Goal: Check status: Check status

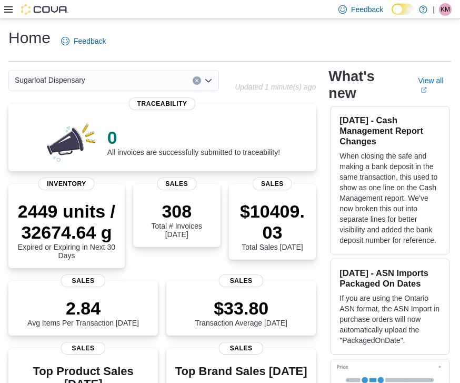
click at [75, 86] on span "Sugarloaf Dispensary" at bounding box center [50, 80] width 71 height 13
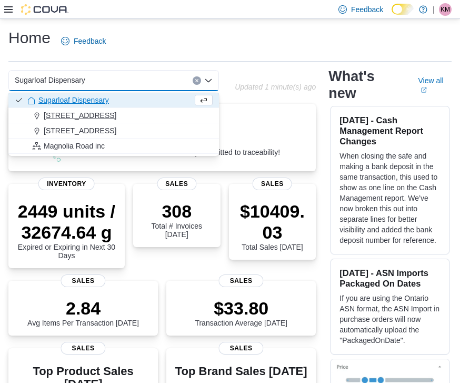
click at [94, 119] on span "[STREET_ADDRESS]" at bounding box center [80, 115] width 73 height 11
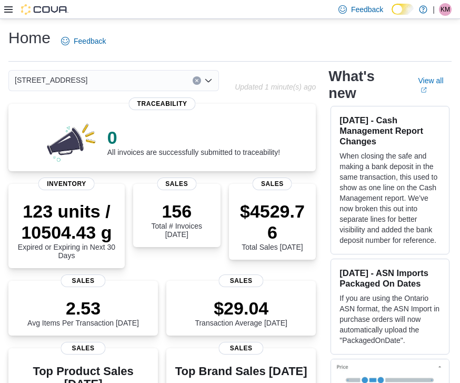
click at [65, 84] on span "[STREET_ADDRESS]" at bounding box center [51, 80] width 73 height 13
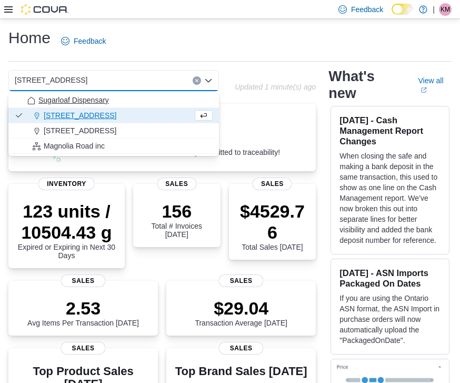
click at [84, 104] on span "Sugarloaf Dispensary" at bounding box center [73, 100] width 71 height 11
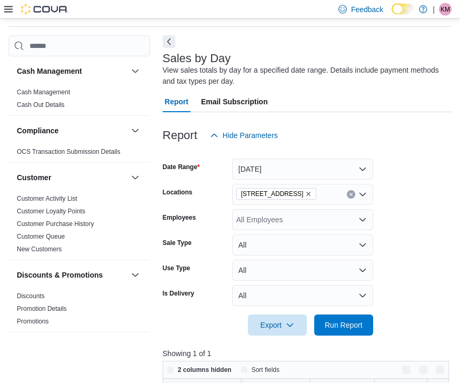
scroll to position [35, 0]
click at [351, 170] on button "[DATE]" at bounding box center [302, 169] width 141 height 21
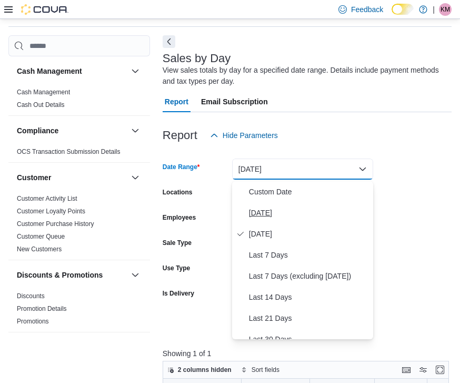
click at [273, 216] on span "[DATE]" at bounding box center [309, 212] width 120 height 13
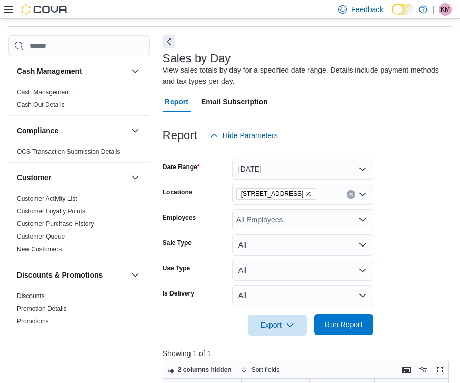
click at [351, 323] on span "Run Report" at bounding box center [344, 324] width 38 height 11
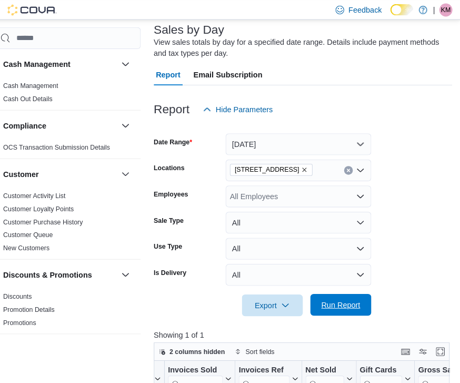
scroll to position [63, 0]
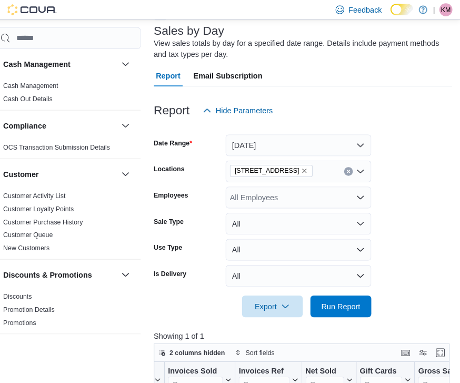
click at [286, 169] on span "[STREET_ADDRESS]" at bounding box center [272, 165] width 63 height 11
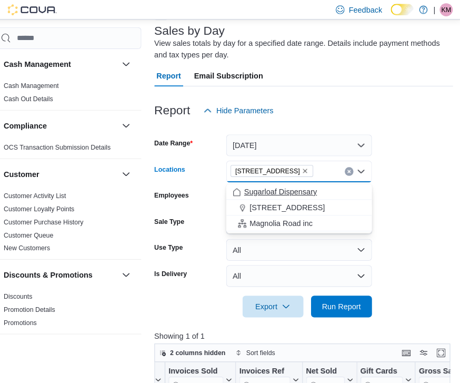
click at [293, 185] on span "Sugarloaf Dispensary" at bounding box center [285, 185] width 71 height 11
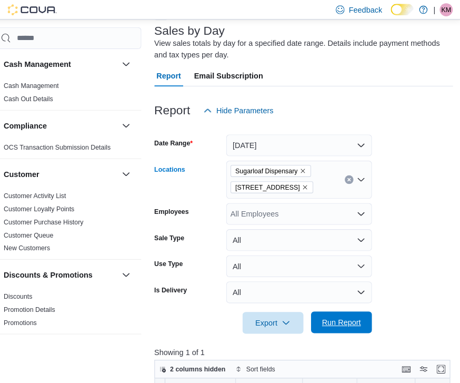
click at [342, 314] on span "Run Report" at bounding box center [344, 312] width 38 height 11
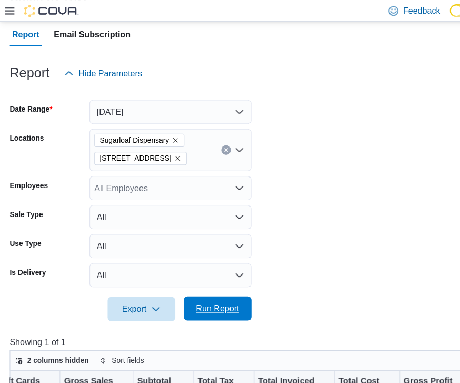
scroll to position [89, 0]
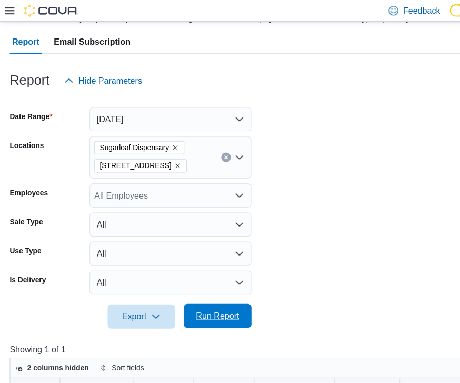
click at [193, 280] on span "Run Report" at bounding box center [190, 275] width 38 height 11
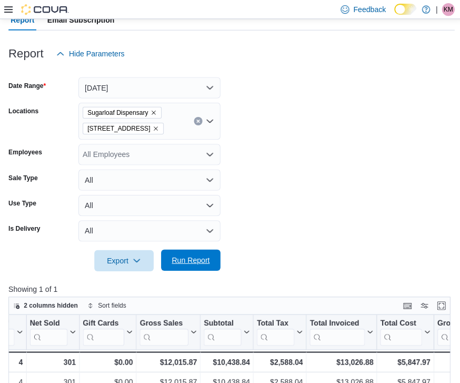
scroll to position [0, 0]
